Goal: Find specific page/section: Find specific page/section

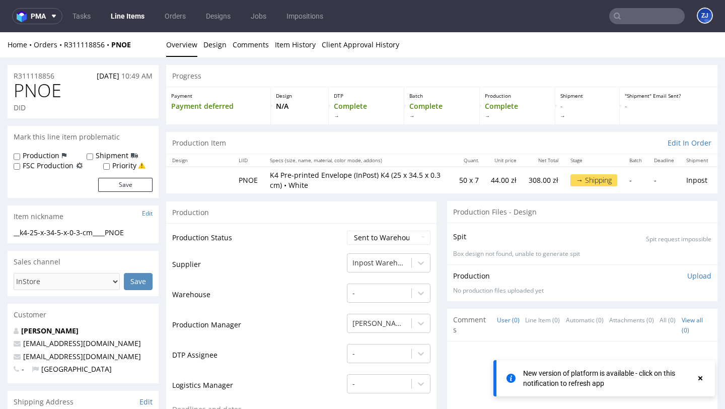
scroll to position [945, 0]
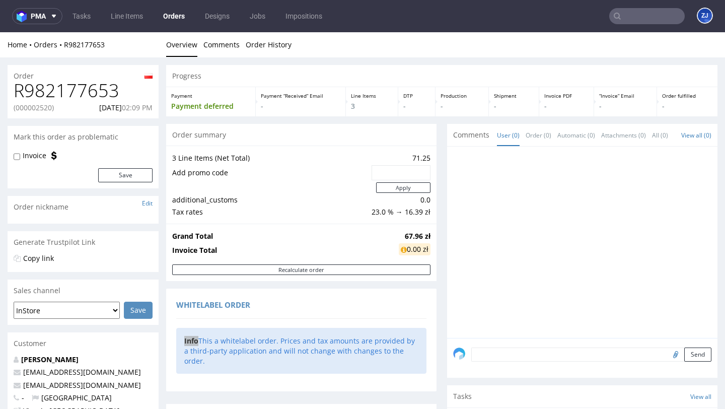
click at [170, 17] on link "Orders" at bounding box center [174, 16] width 34 height 16
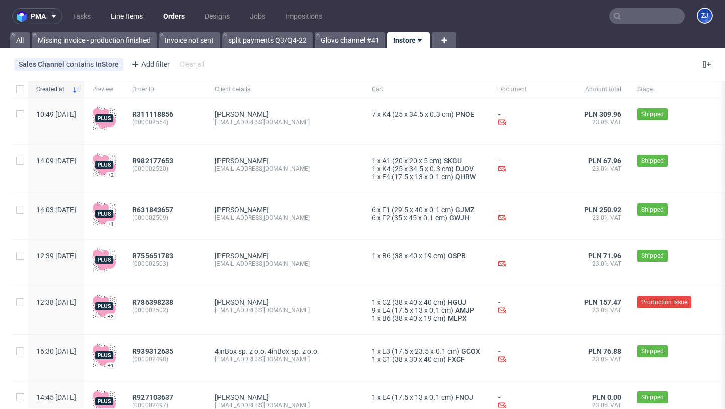
click at [121, 14] on link "Line Items" at bounding box center [127, 16] width 44 height 16
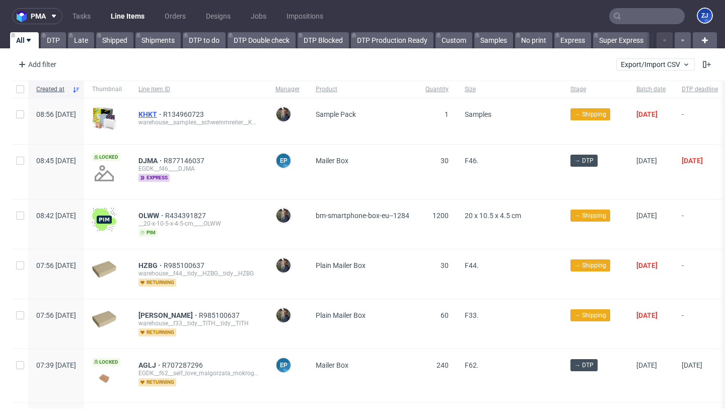
click at [163, 111] on span "KHKT" at bounding box center [150, 114] width 25 height 8
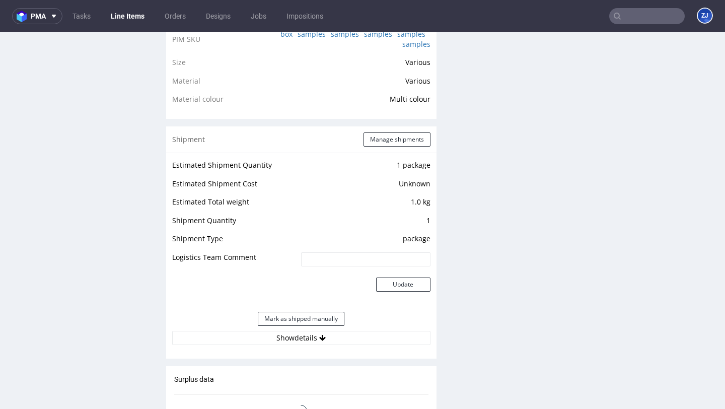
scroll to position [876, 0]
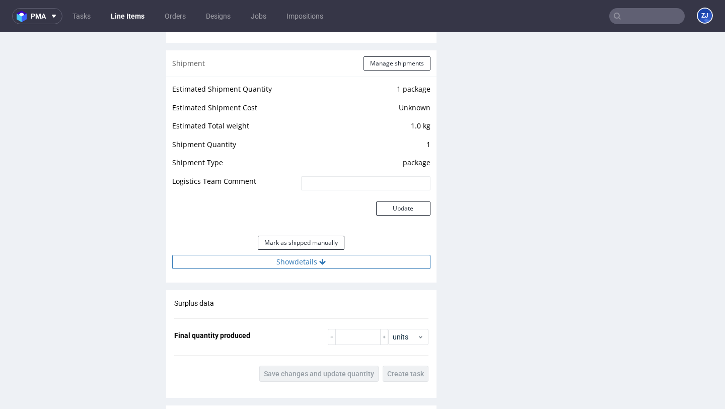
click at [316, 269] on button "Show details" at bounding box center [301, 262] width 258 height 14
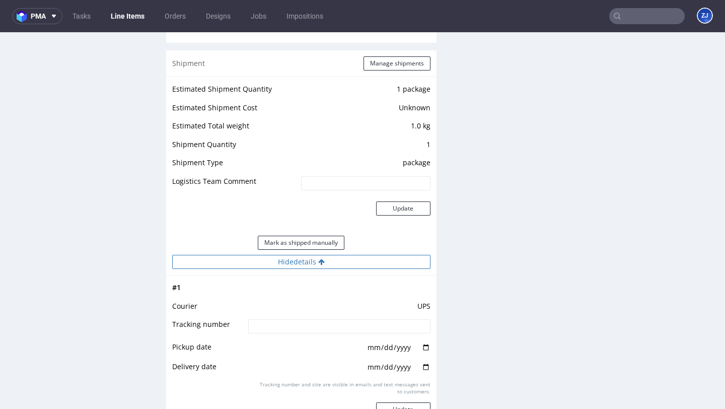
click at [318, 265] on icon at bounding box center [321, 261] width 7 height 7
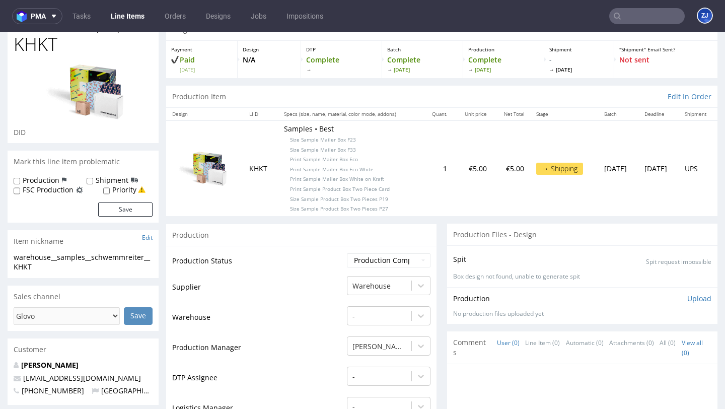
scroll to position [0, 0]
